Goal: Find specific page/section

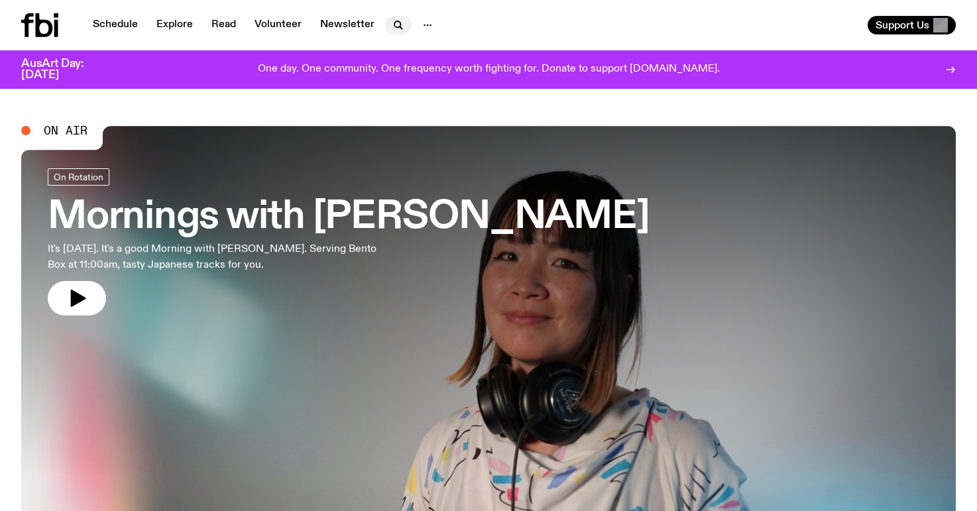
click at [396, 23] on icon "button" at bounding box center [397, 24] width 6 height 6
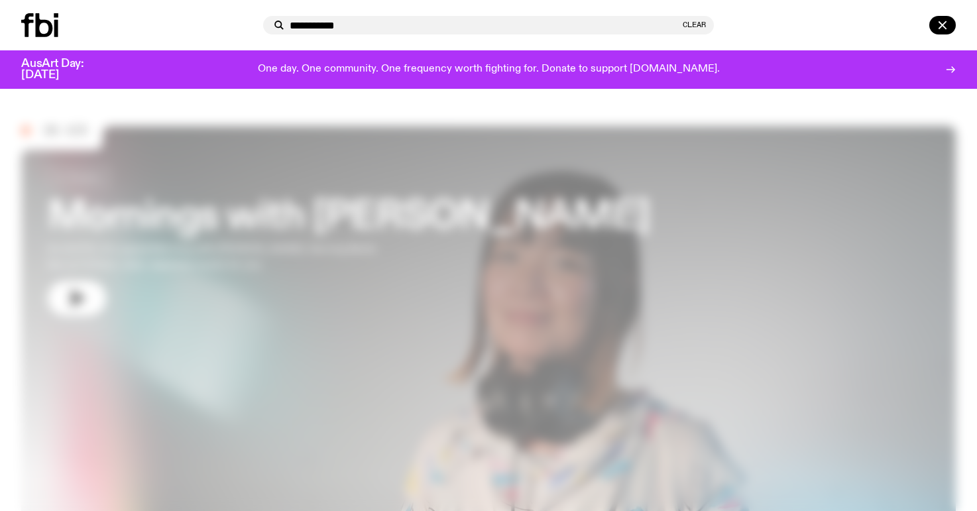
type input "**********"
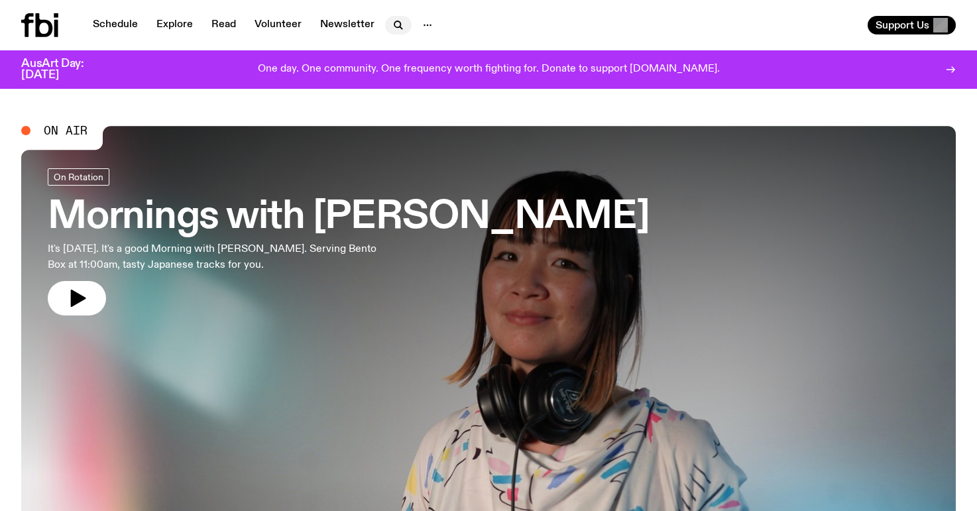
click at [385, 23] on button "button" at bounding box center [398, 25] width 27 height 19
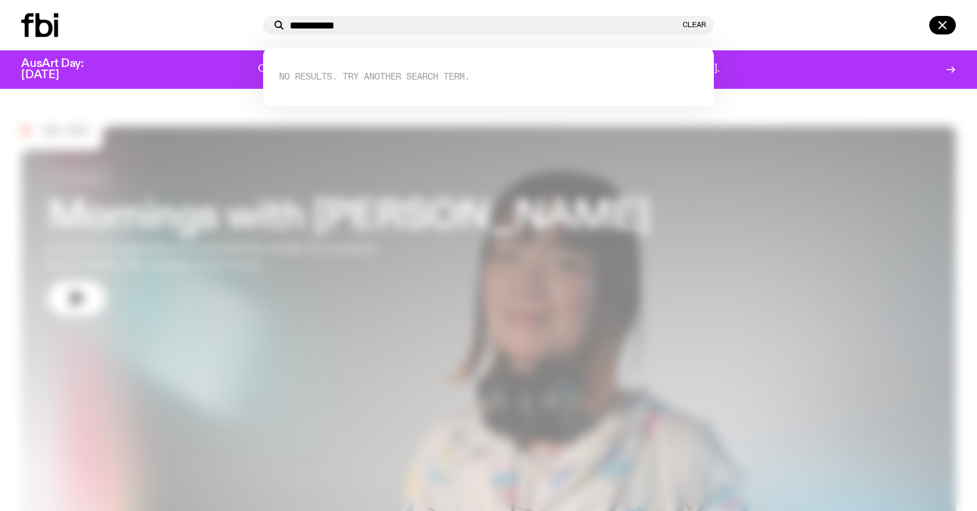
type input "**********"
click at [110, 34] on div at bounding box center [139, 25] width 237 height 24
click at [93, 70] on h3 "AusArt Day: [DATE]" at bounding box center [63, 69] width 85 height 23
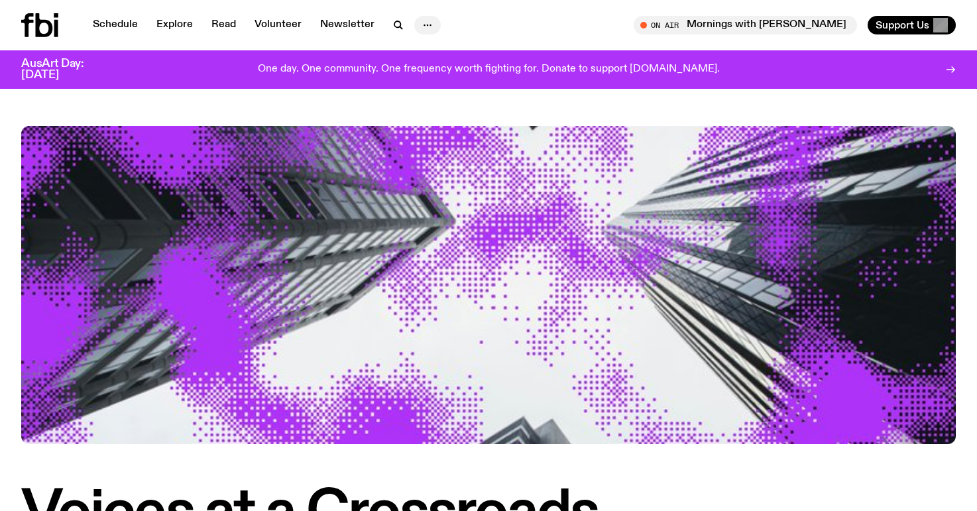
click at [420, 21] on icon "button" at bounding box center [427, 25] width 16 height 16
click at [420, 82] on link "Contact" at bounding box center [427, 75] width 66 height 19
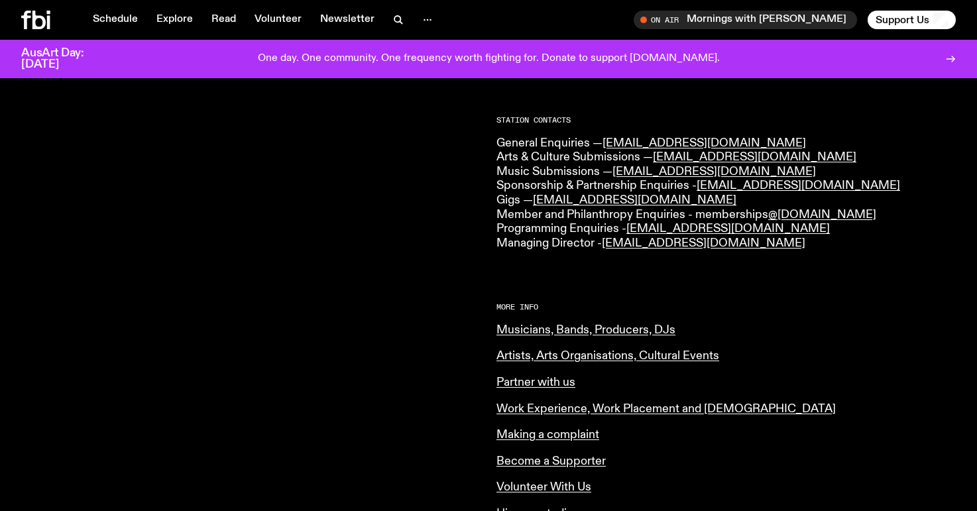
scroll to position [369, 0]
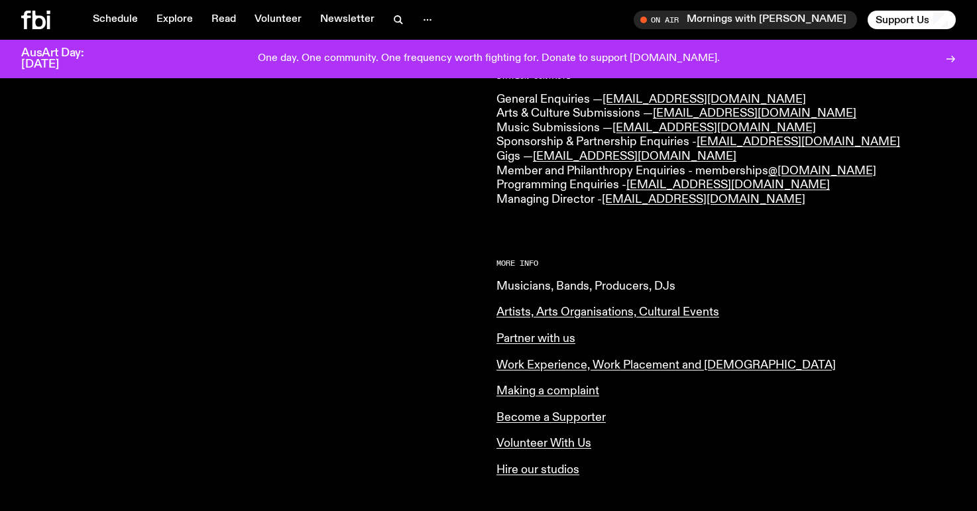
click at [603, 285] on link "Musicians, Bands, Producers, DJs" at bounding box center [585, 286] width 179 height 12
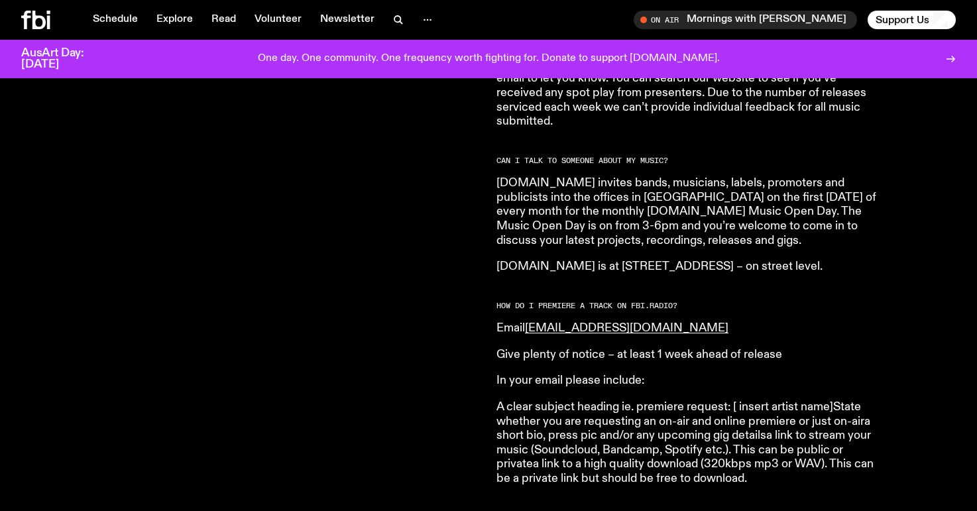
scroll to position [1227, 0]
